Goal: Task Accomplishment & Management: Use online tool/utility

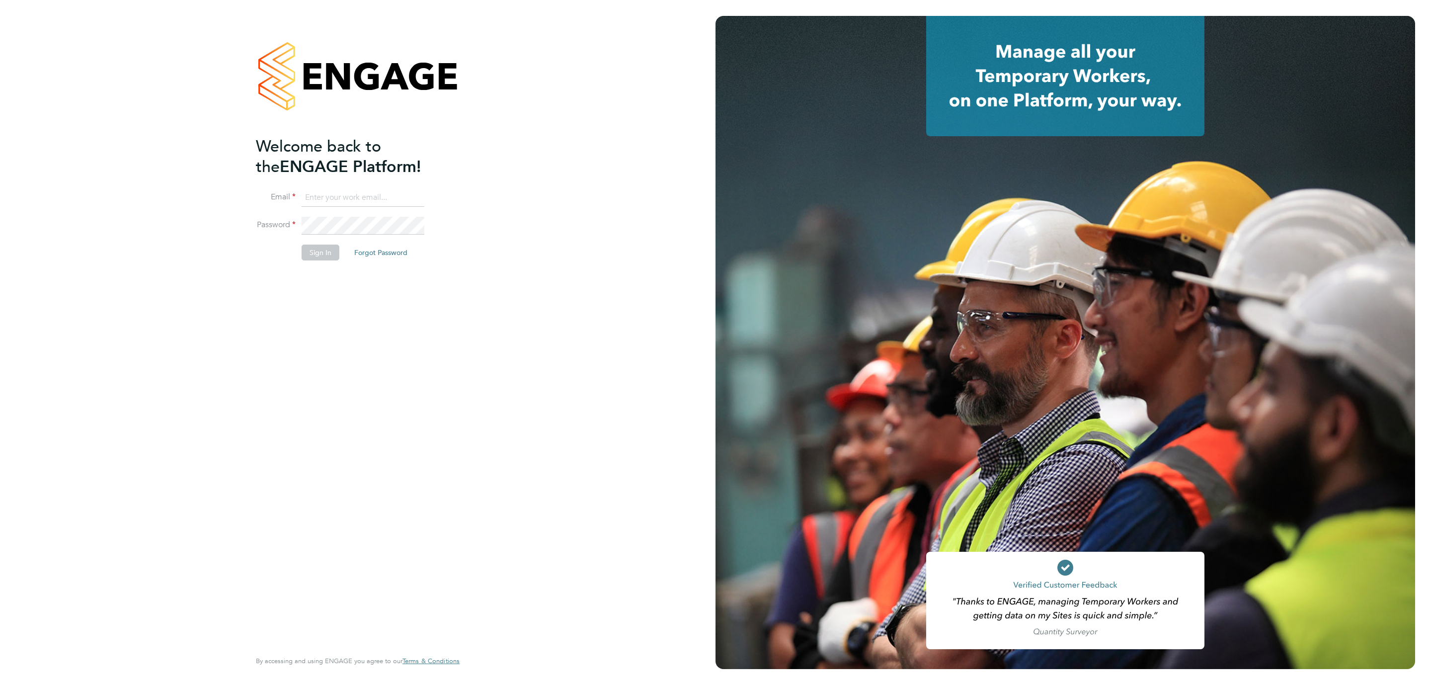
type input "j.crawley@oandb.co.uk"
click at [318, 165] on fieldset "Email j.crawley@oandb.co.uk Password Sign In Forgot Password" at bounding box center [353, 229] width 194 height 81
click at [322, 165] on button "Sign In" at bounding box center [321, 252] width 38 height 16
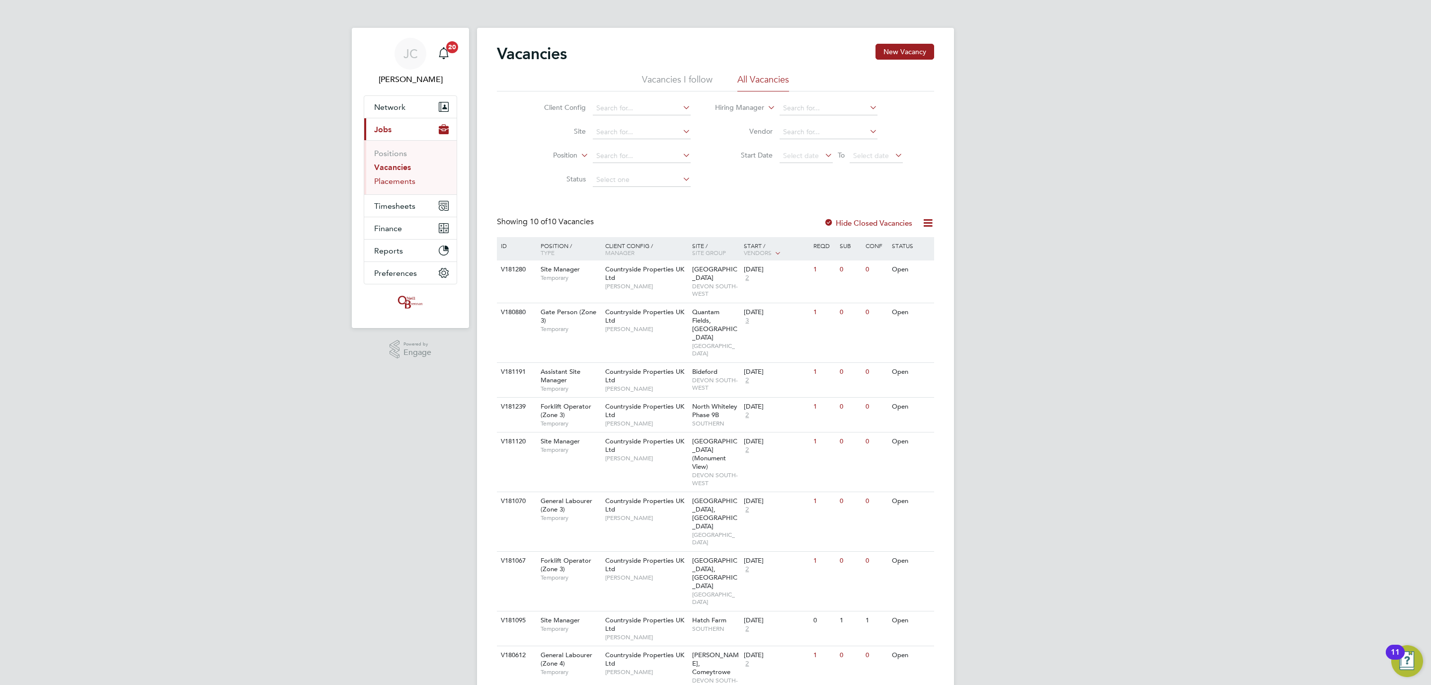
click at [396, 186] on link "Placements" at bounding box center [394, 180] width 41 height 9
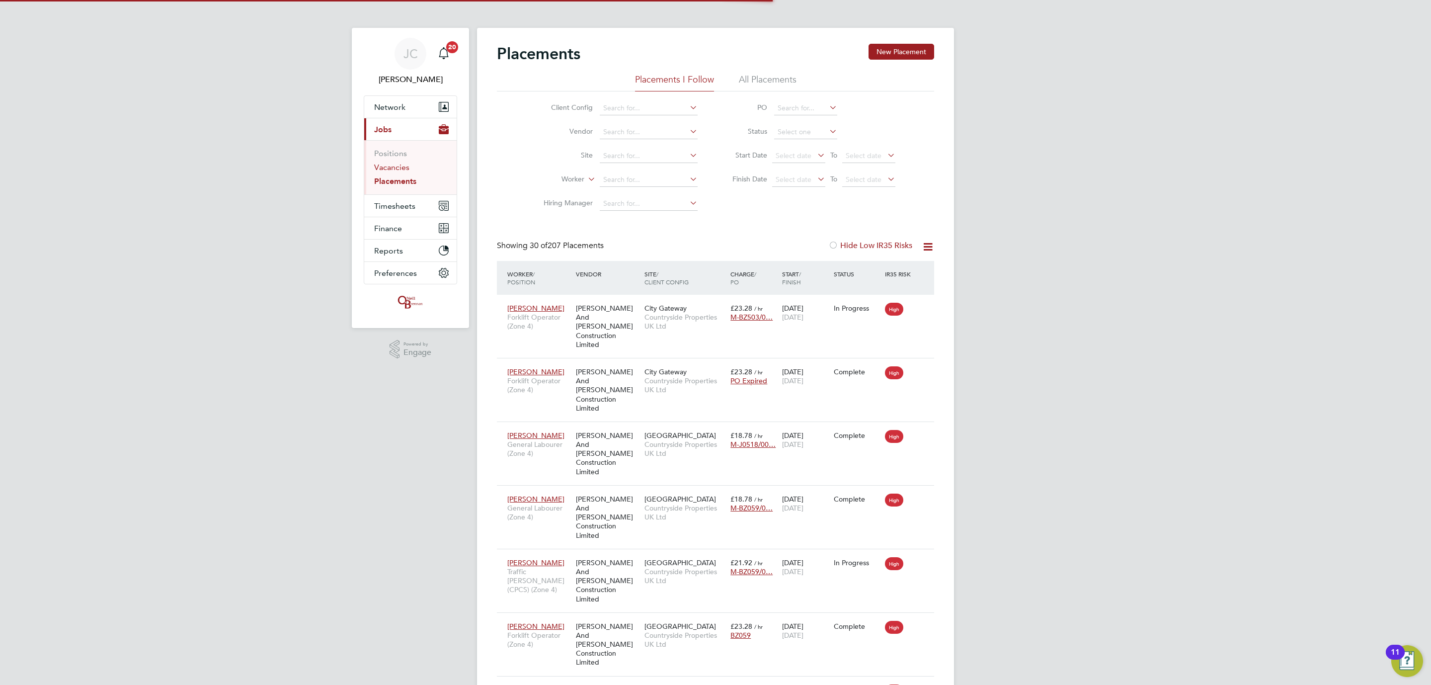
click at [402, 167] on link "Vacancies" at bounding box center [391, 166] width 35 height 9
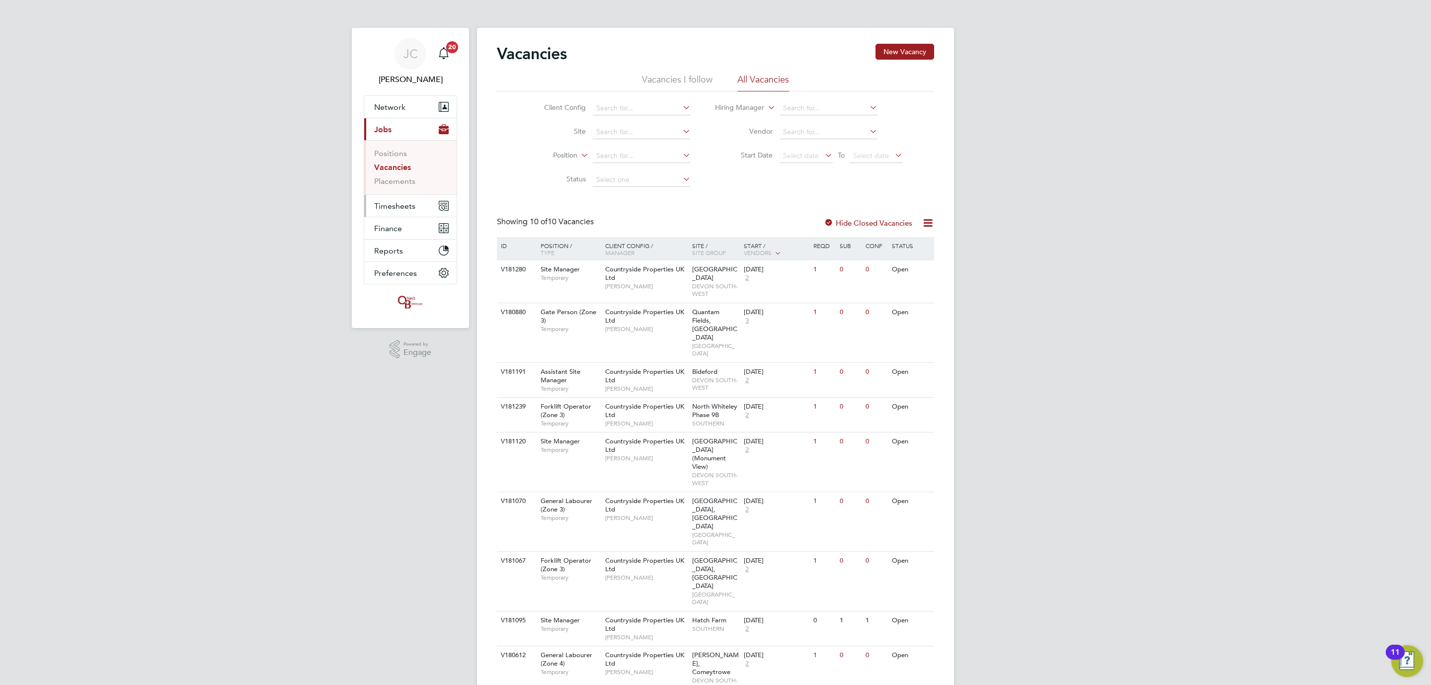
click at [413, 207] on span "Timesheets" at bounding box center [394, 205] width 41 height 9
click at [404, 179] on link "Timesheets" at bounding box center [394, 175] width 41 height 9
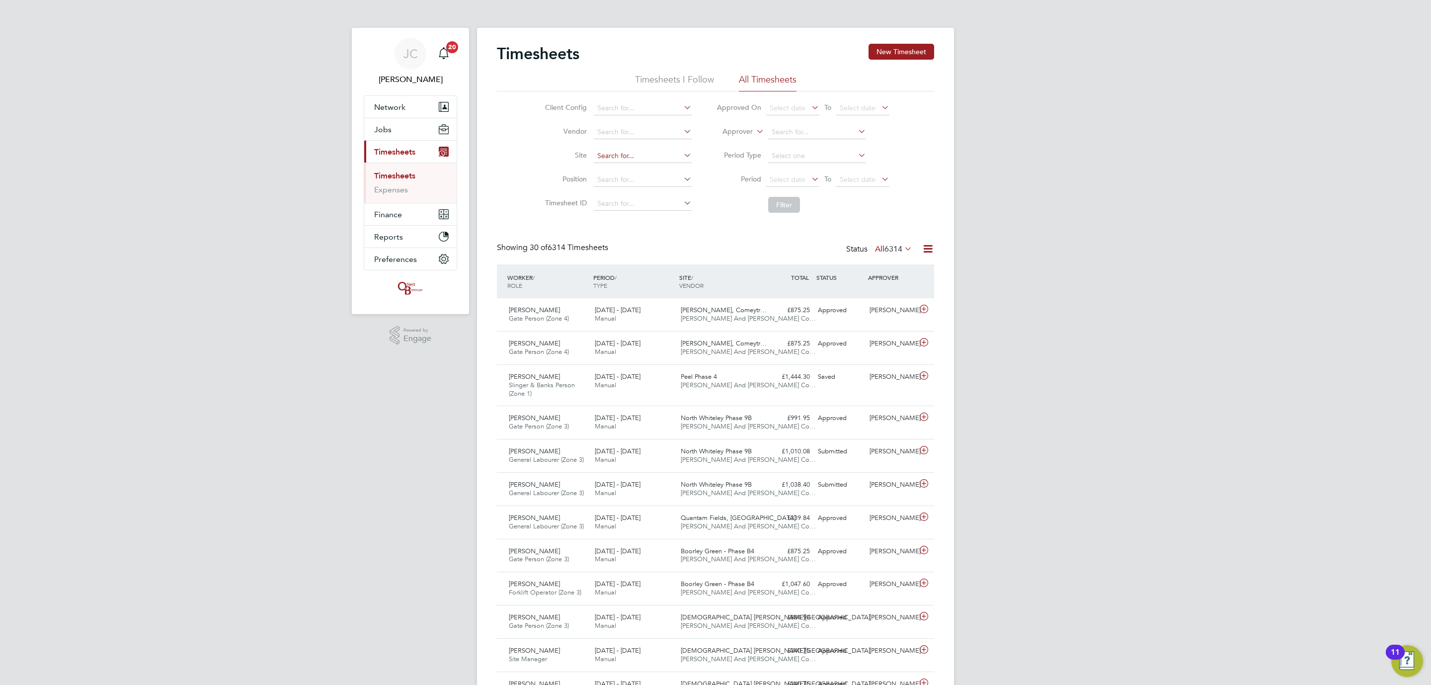
click at [639, 163] on div "Timesheets New Timesheet Timesheets I Follow All Timesheets Client Config Vendo…" at bounding box center [715, 690] width 477 height 1324
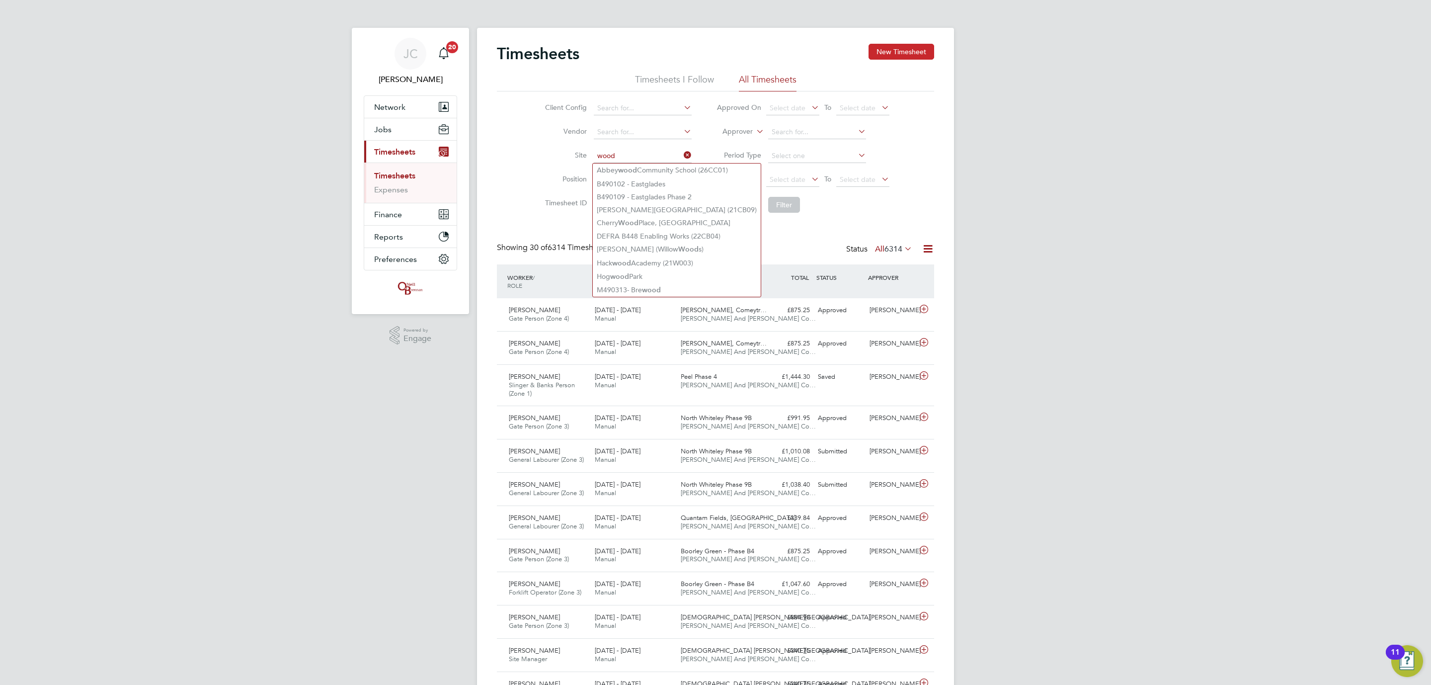
type input "wood"
click at [902, 52] on button "New Timesheet" at bounding box center [902, 52] width 66 height 16
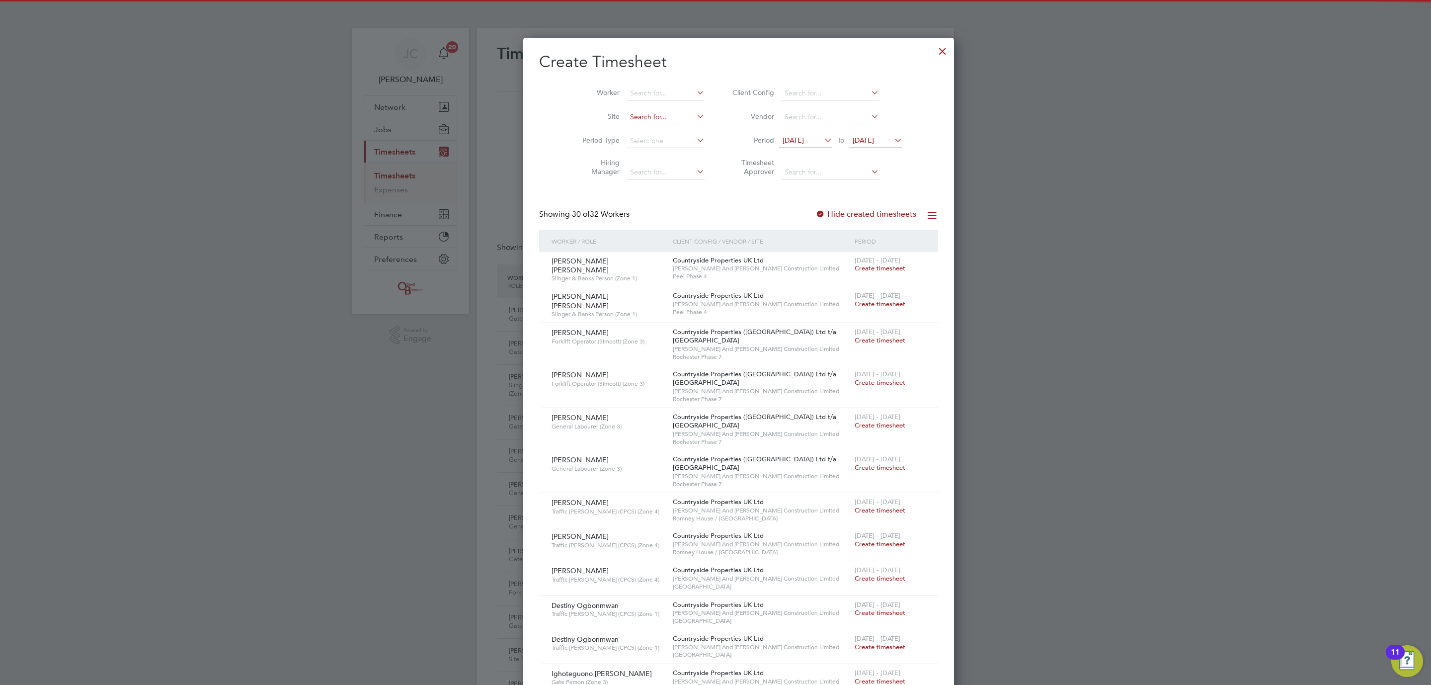
click at [632, 111] on input at bounding box center [666, 117] width 78 height 14
click at [681, 125] on li "Woodlan ds - ([PERSON_NAME] Gurnery (Wates)" at bounding box center [685, 130] width 164 height 13
type input "Woodlands - ([PERSON_NAME][GEOGRAPHIC_DATA] (Wates)"
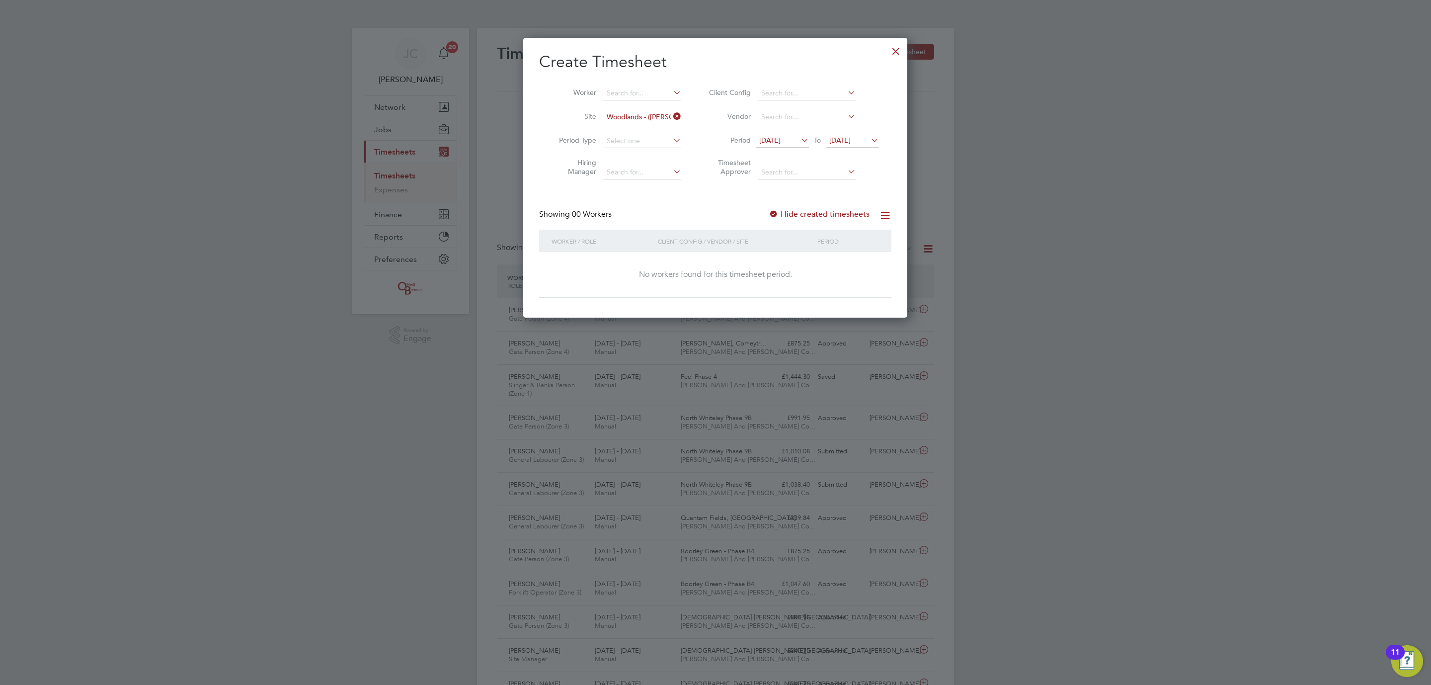
click at [869, 135] on icon at bounding box center [869, 140] width 0 height 14
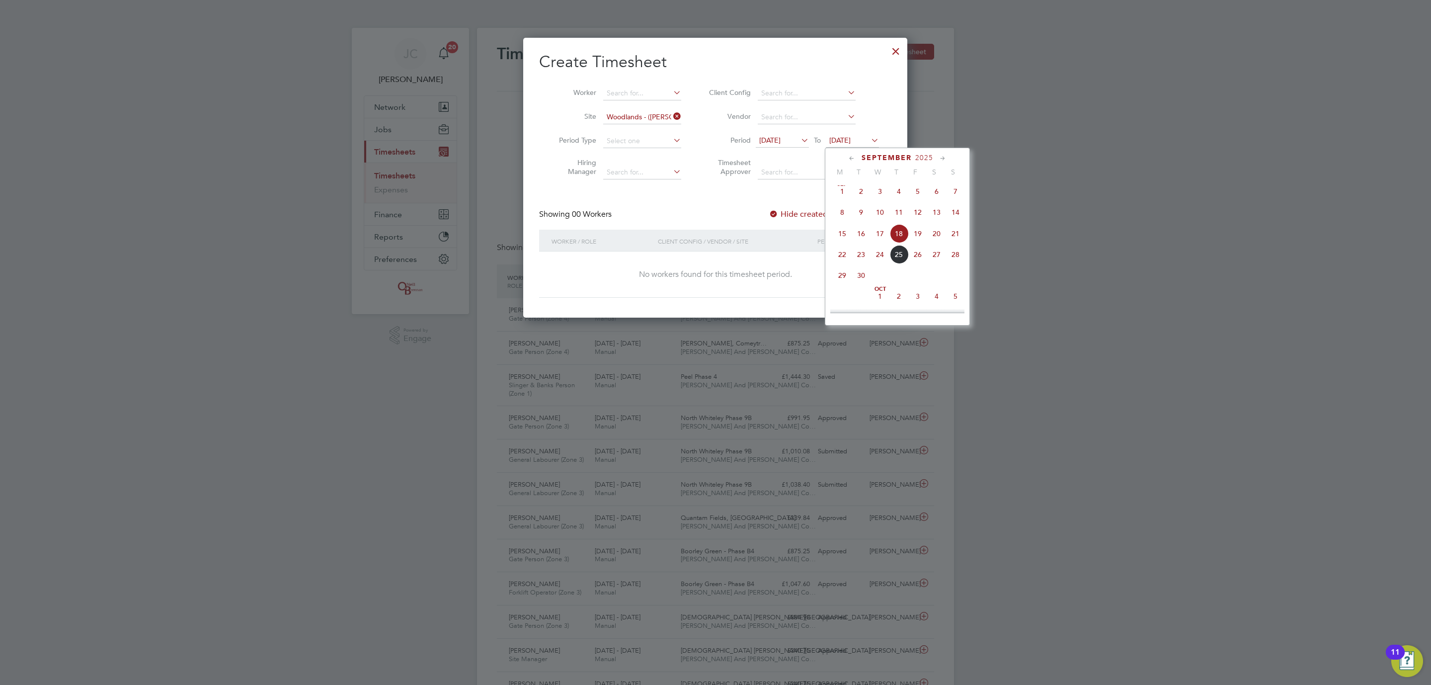
click at [955, 236] on span "21" at bounding box center [955, 233] width 19 height 19
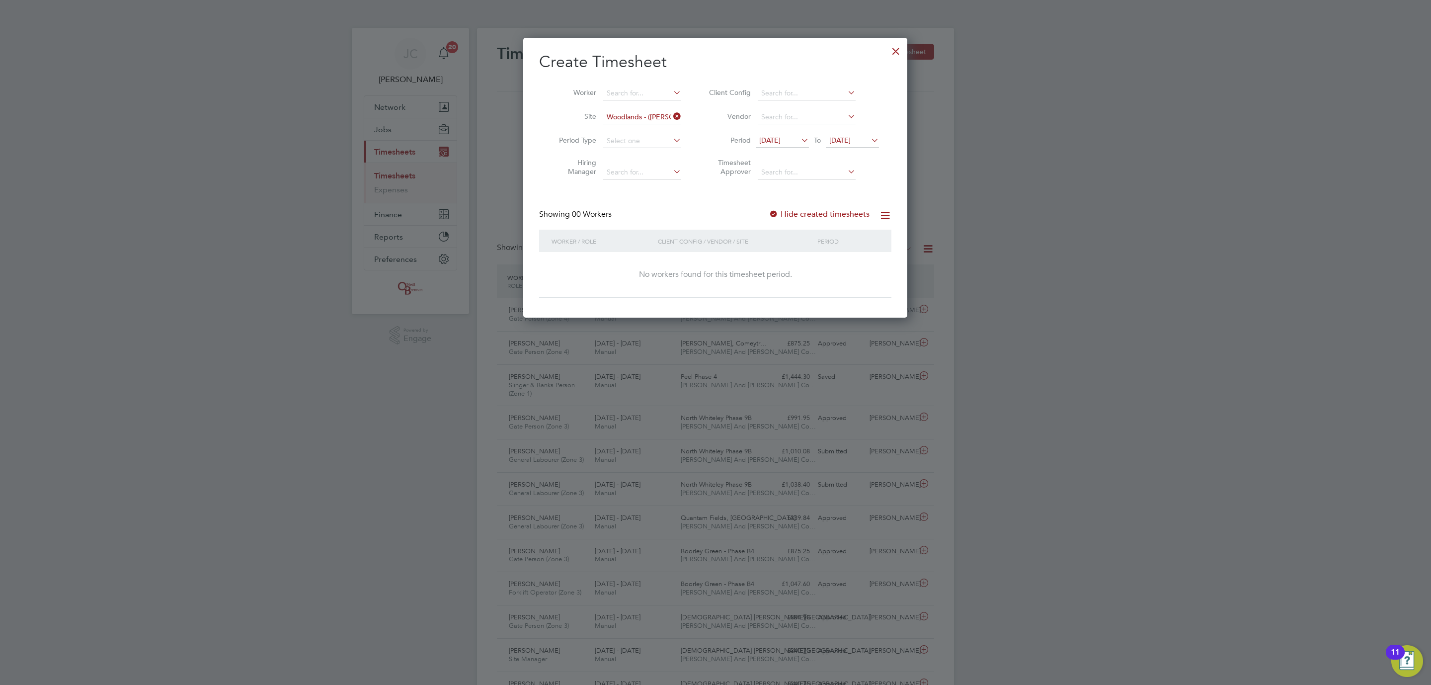
click at [721, 188] on div "Create Timesheet Worker Site Woodlands - ([PERSON_NAME][GEOGRAPHIC_DATA] (Wates…" at bounding box center [715, 175] width 352 height 246
click at [898, 50] on div at bounding box center [896, 49] width 18 height 18
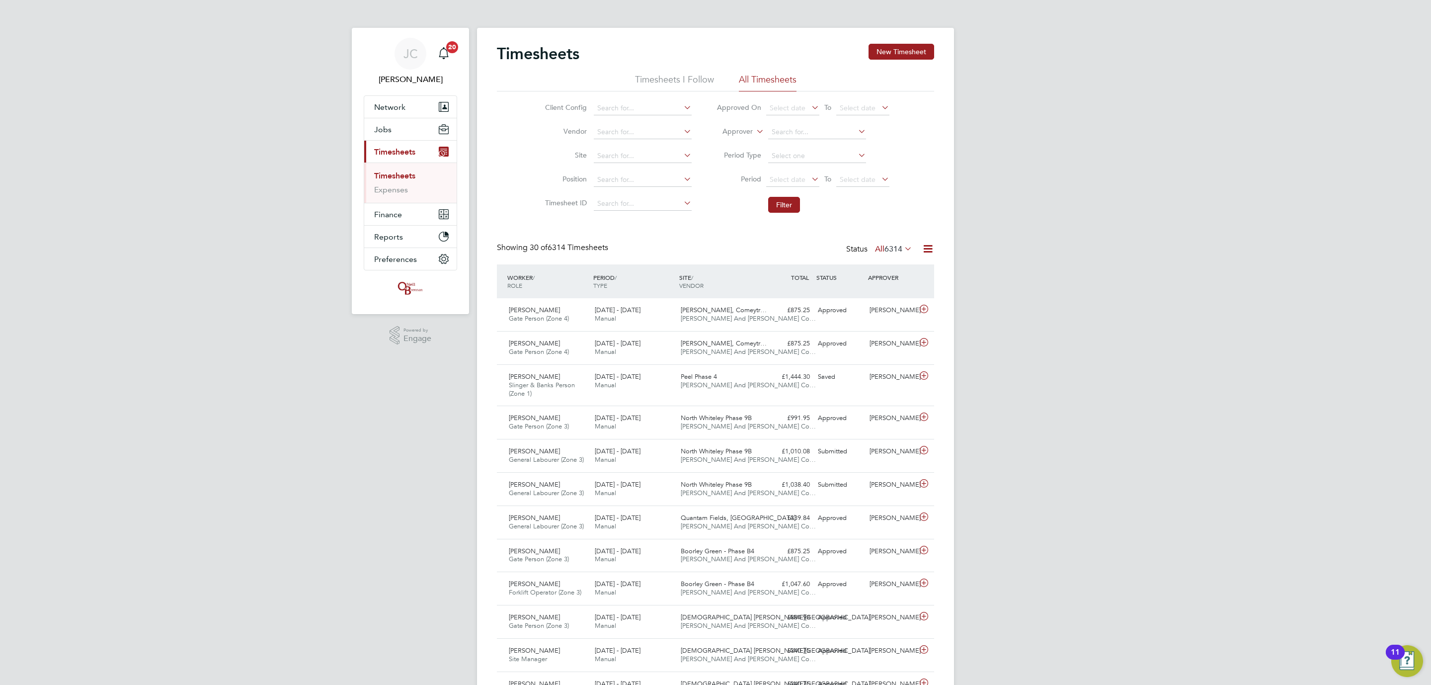
click at [407, 173] on link "Timesheets" at bounding box center [394, 175] width 41 height 9
click at [394, 186] on link "Expenses" at bounding box center [391, 189] width 34 height 9
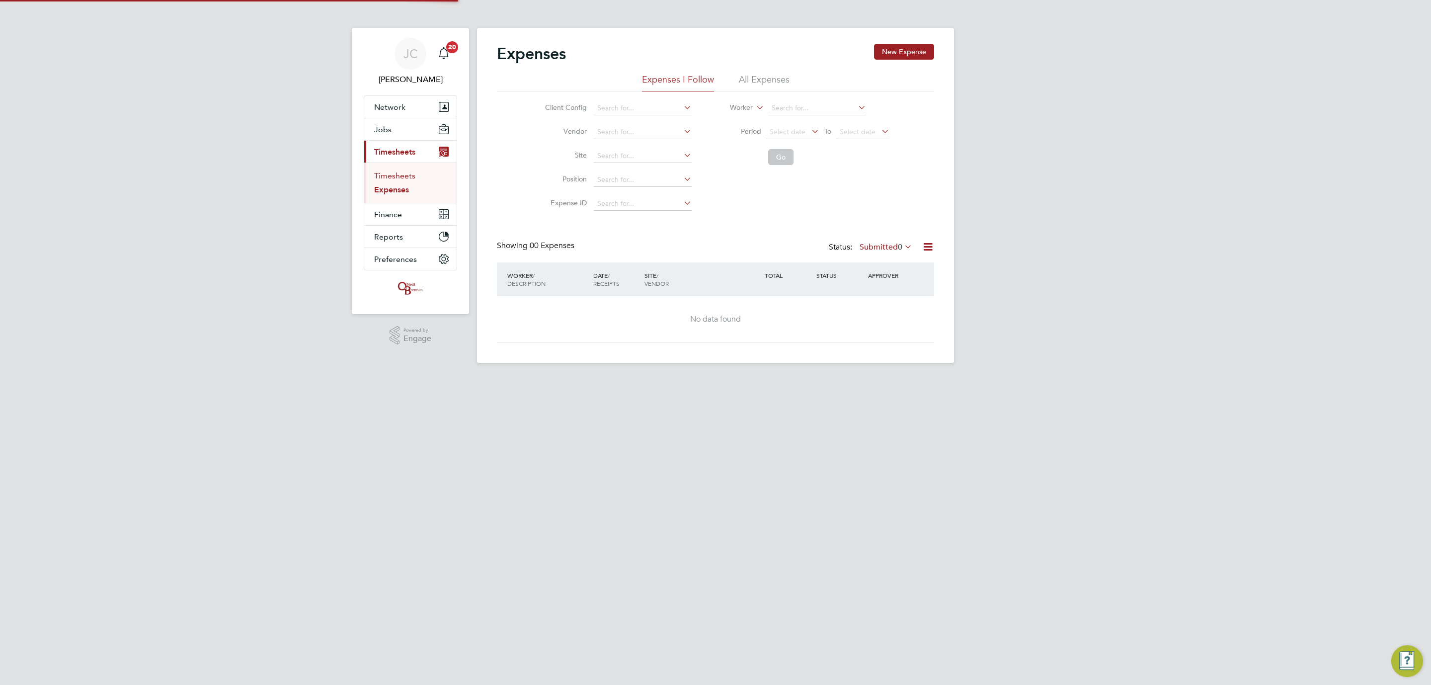
click at [400, 174] on link "Timesheets" at bounding box center [394, 175] width 41 height 9
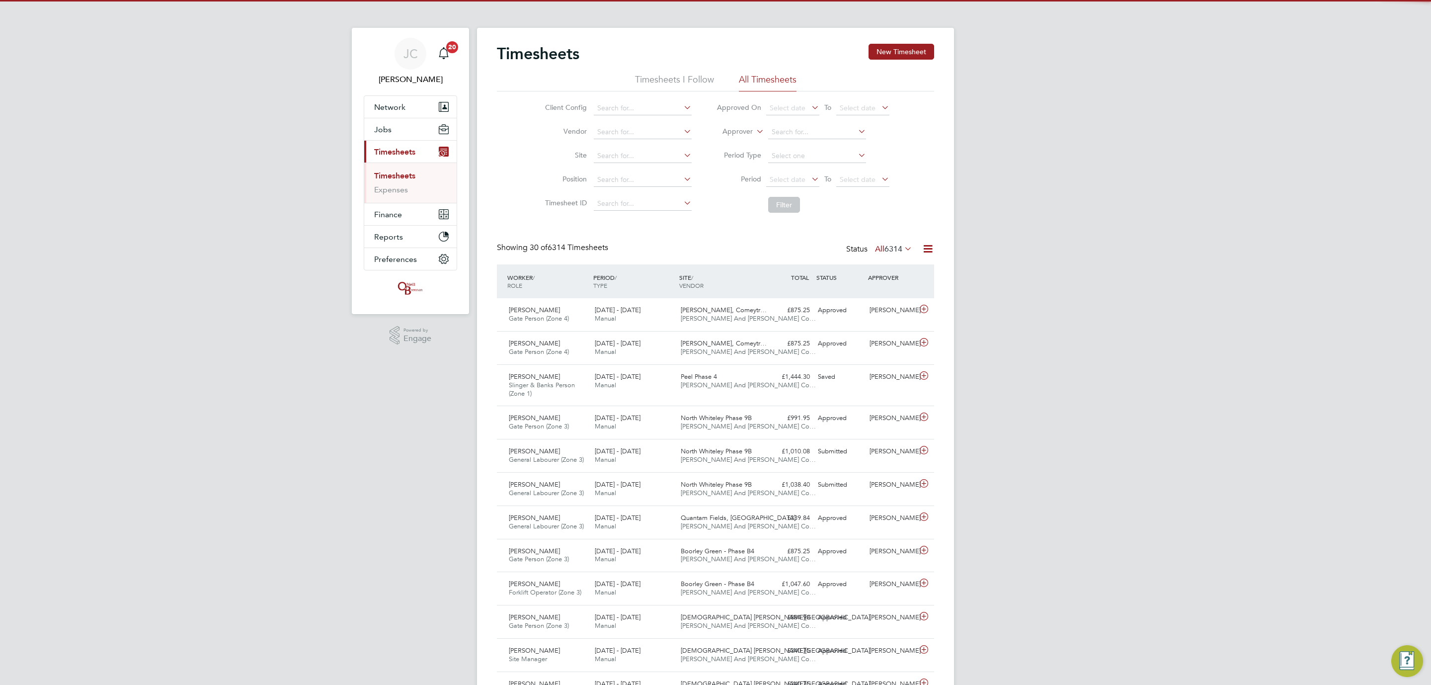
click at [398, 176] on link "Timesheets" at bounding box center [394, 175] width 41 height 9
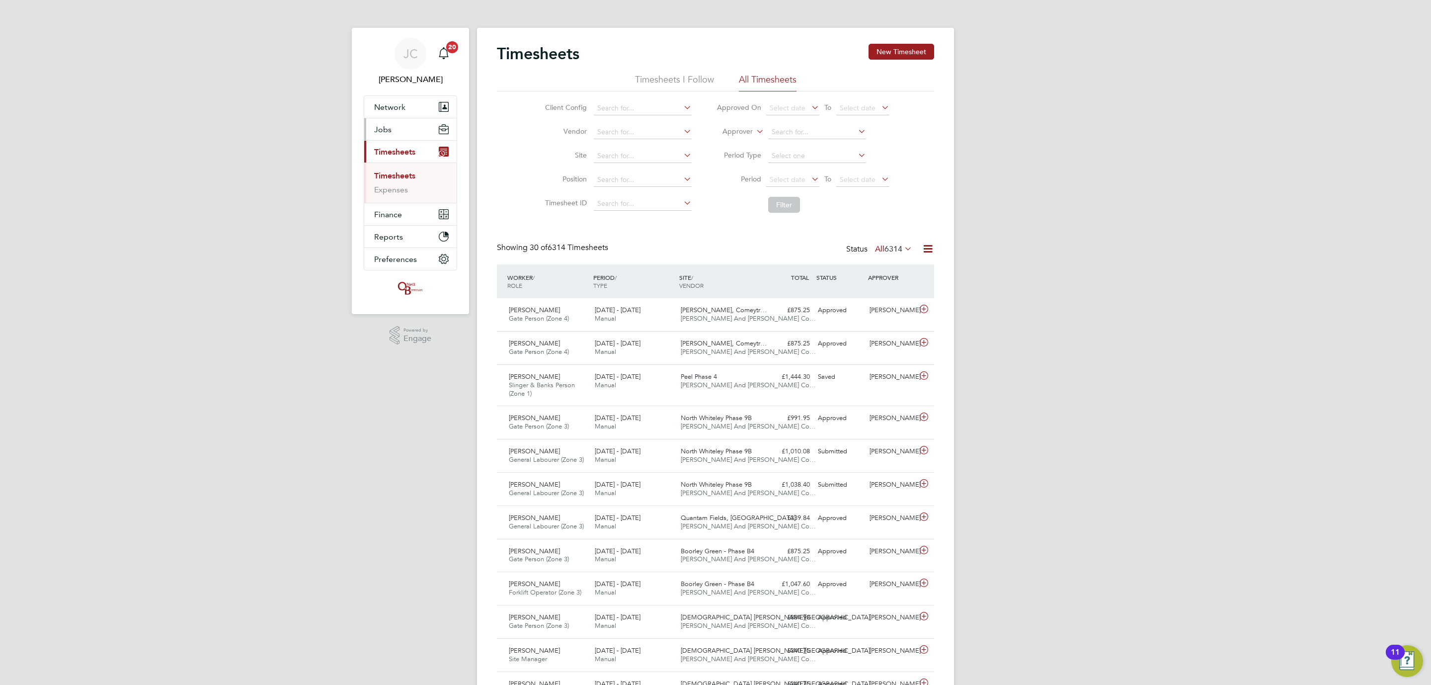
click at [416, 127] on button "Jobs" at bounding box center [410, 129] width 92 height 22
click at [404, 181] on link "Placements" at bounding box center [394, 180] width 41 height 9
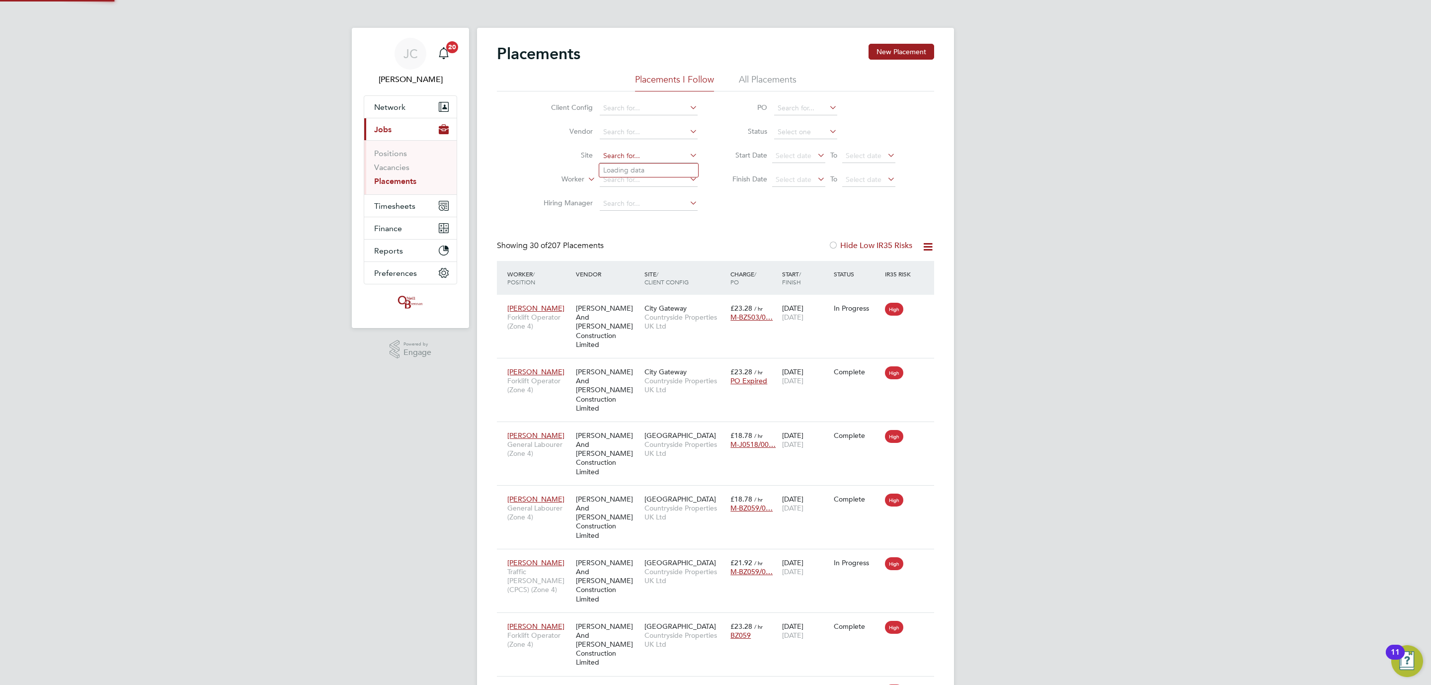
click at [621, 153] on input at bounding box center [649, 156] width 98 height 14
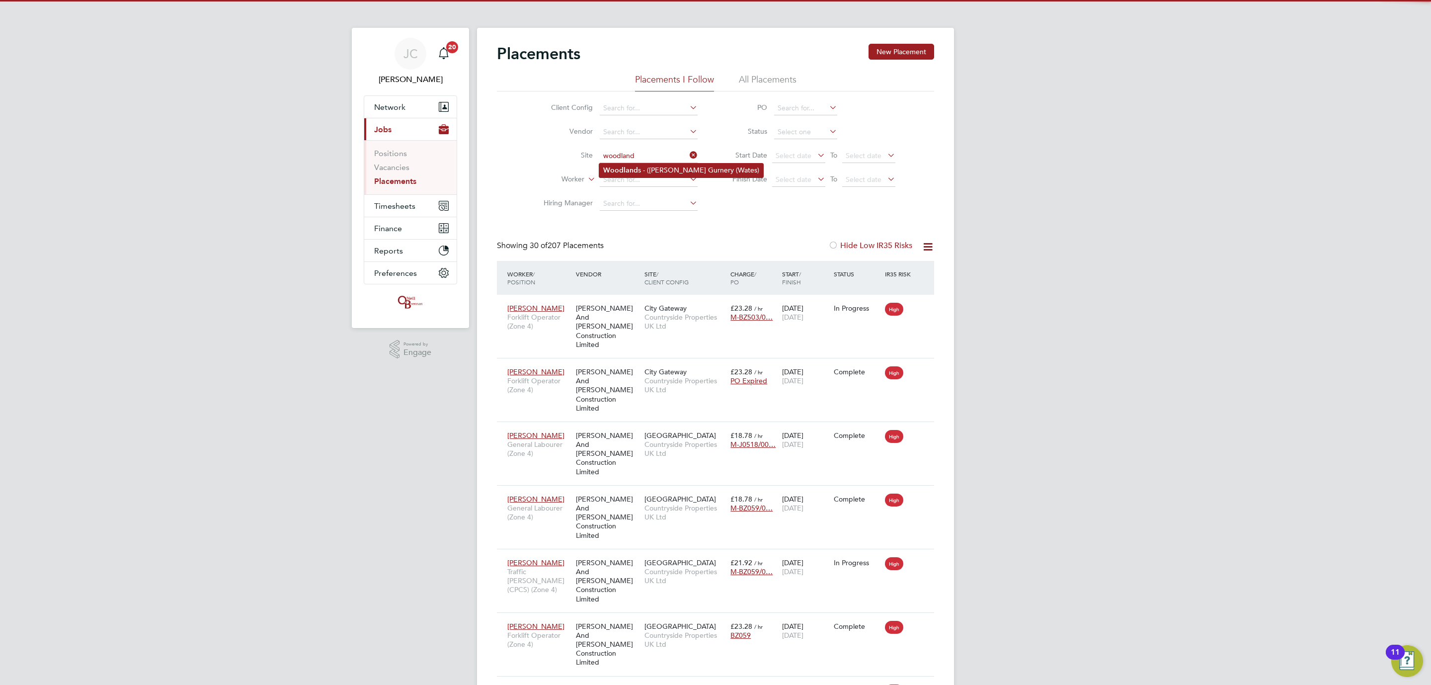
click at [628, 167] on b "Woodland" at bounding box center [620, 170] width 35 height 8
type input "Woodlands - ([PERSON_NAME][GEOGRAPHIC_DATA] (Wates)"
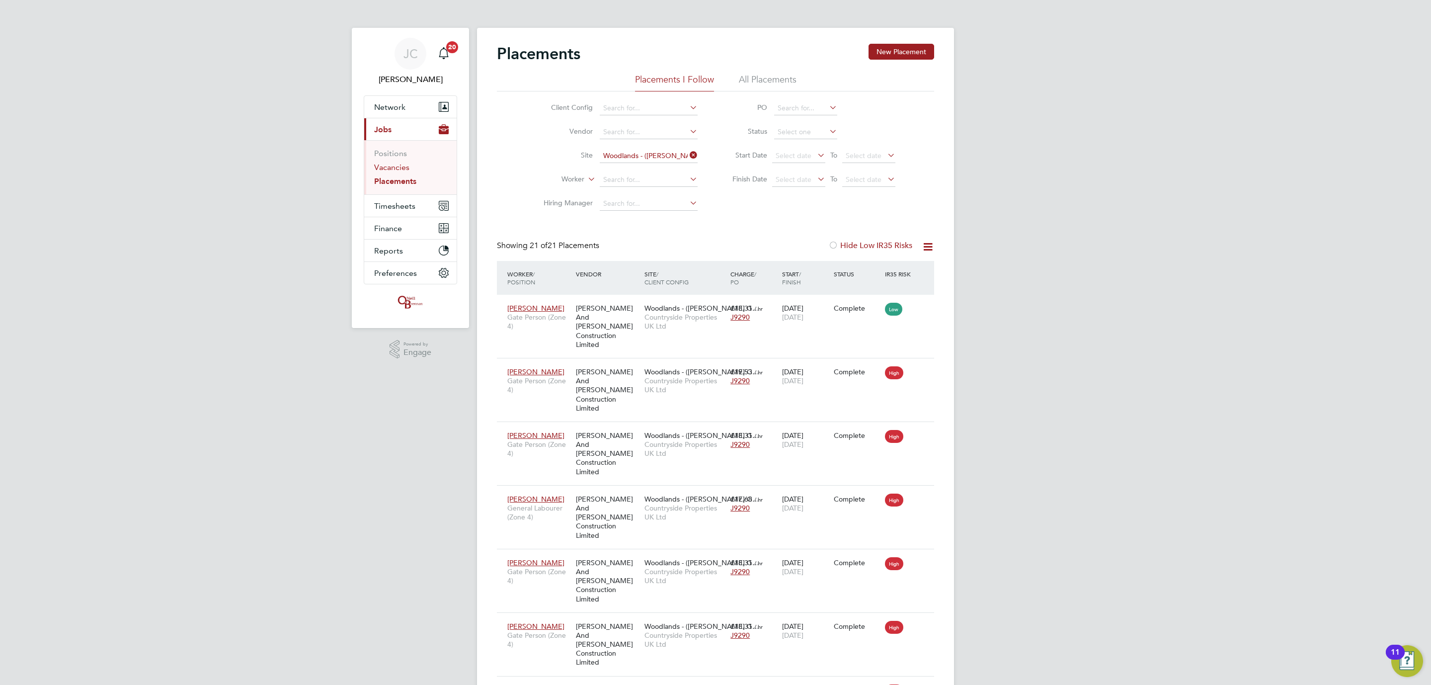
click at [404, 164] on link "Vacancies" at bounding box center [391, 166] width 35 height 9
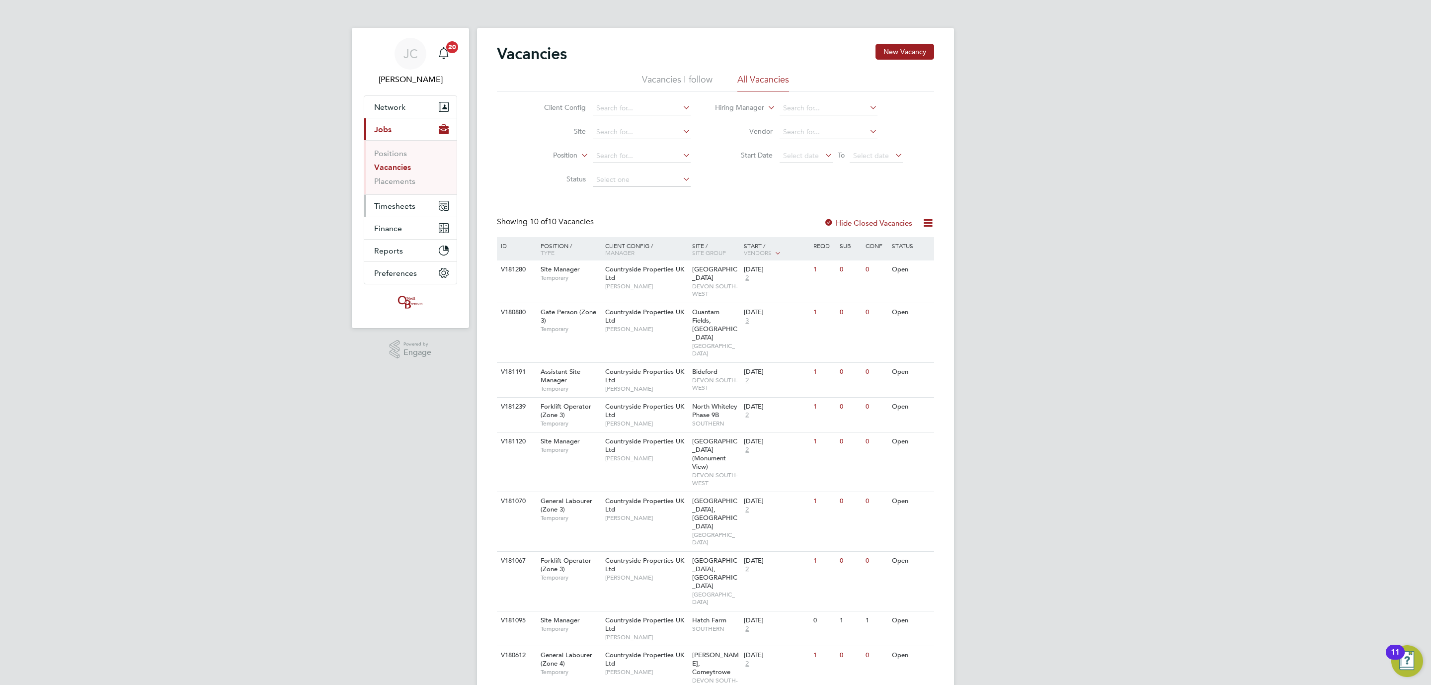
click at [427, 213] on button "Timesheets" at bounding box center [410, 206] width 92 height 22
click at [405, 174] on link "Timesheets" at bounding box center [394, 175] width 41 height 9
